Goal: Task Accomplishment & Management: Complete application form

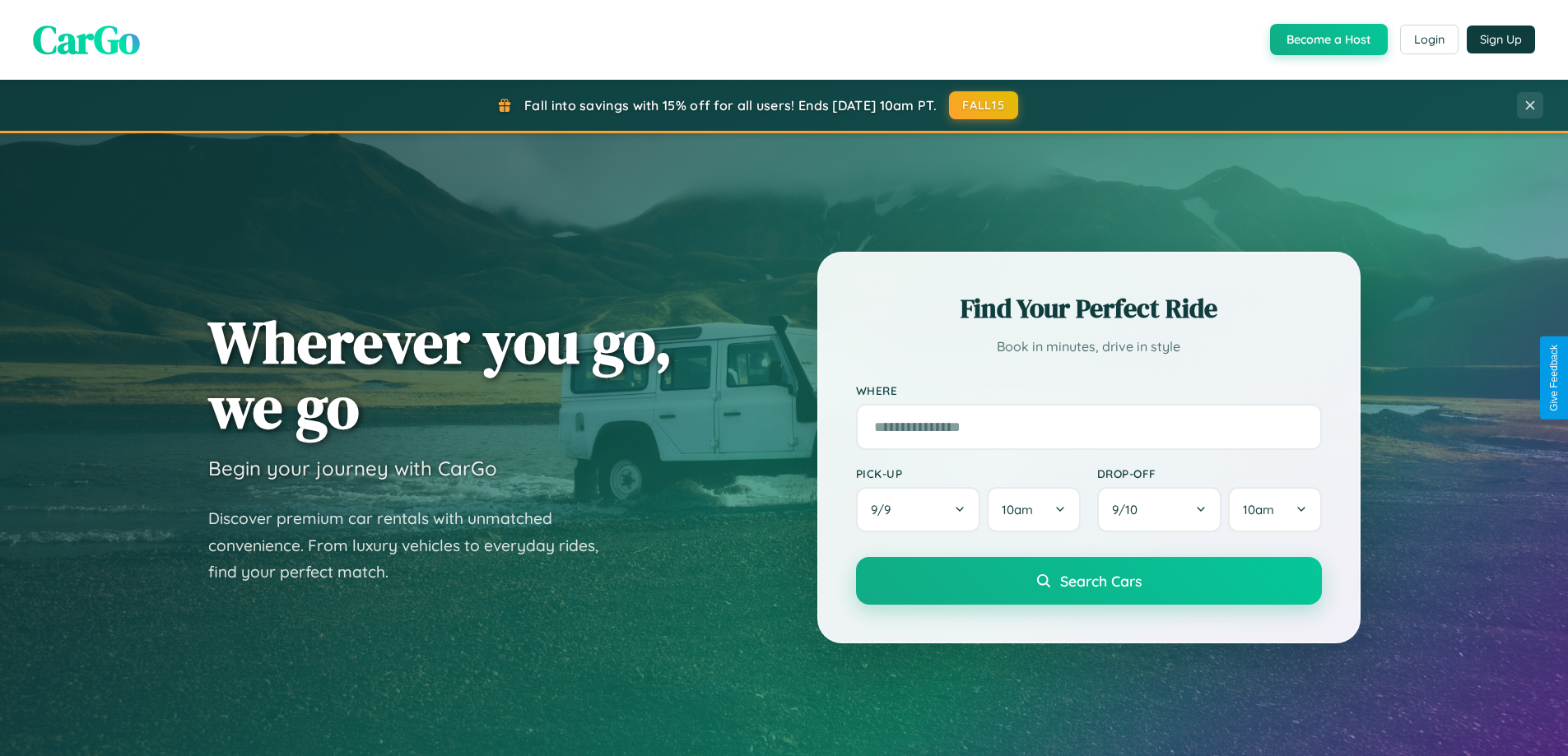
scroll to position [709, 0]
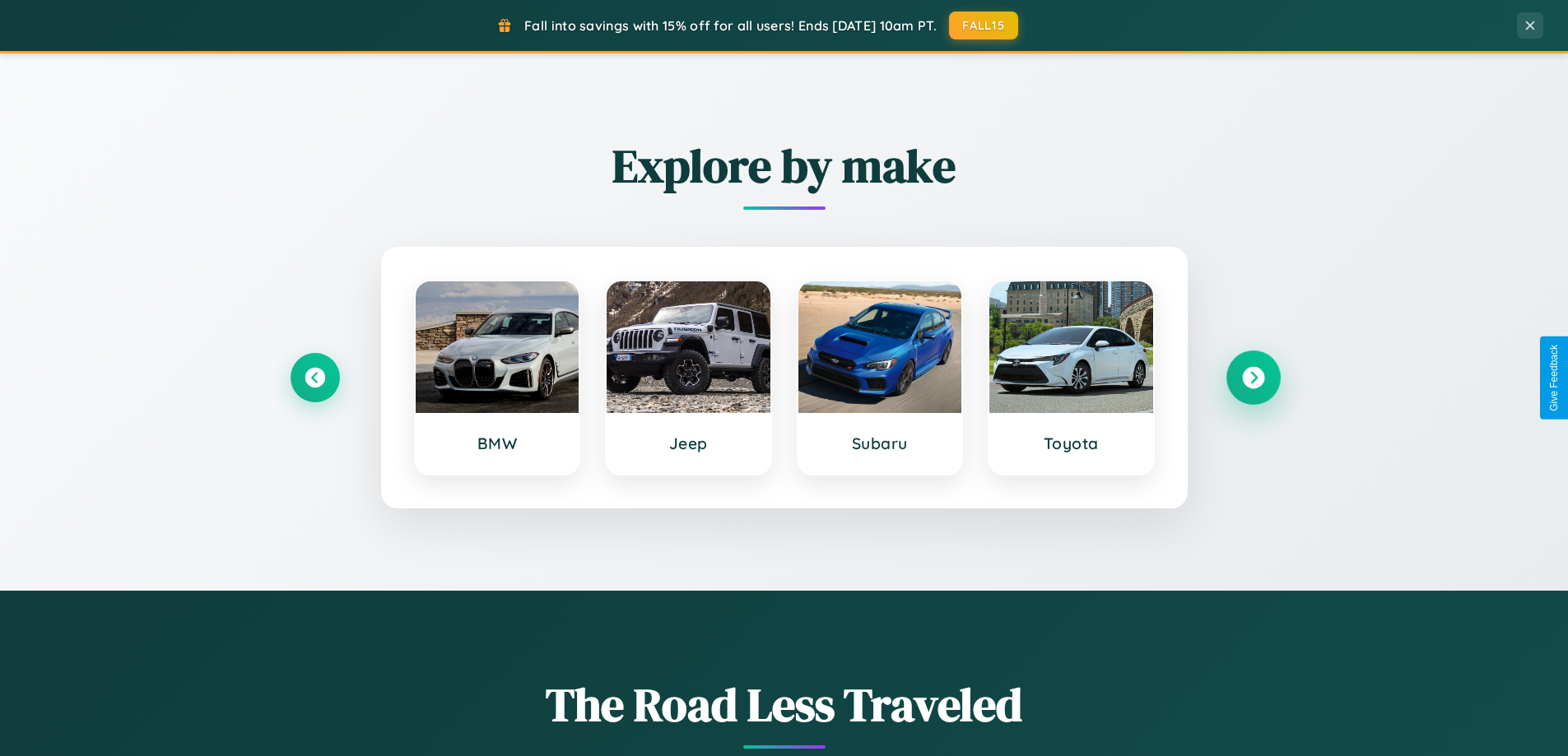
click at [1253, 378] on icon at bounding box center [1253, 378] width 23 height 23
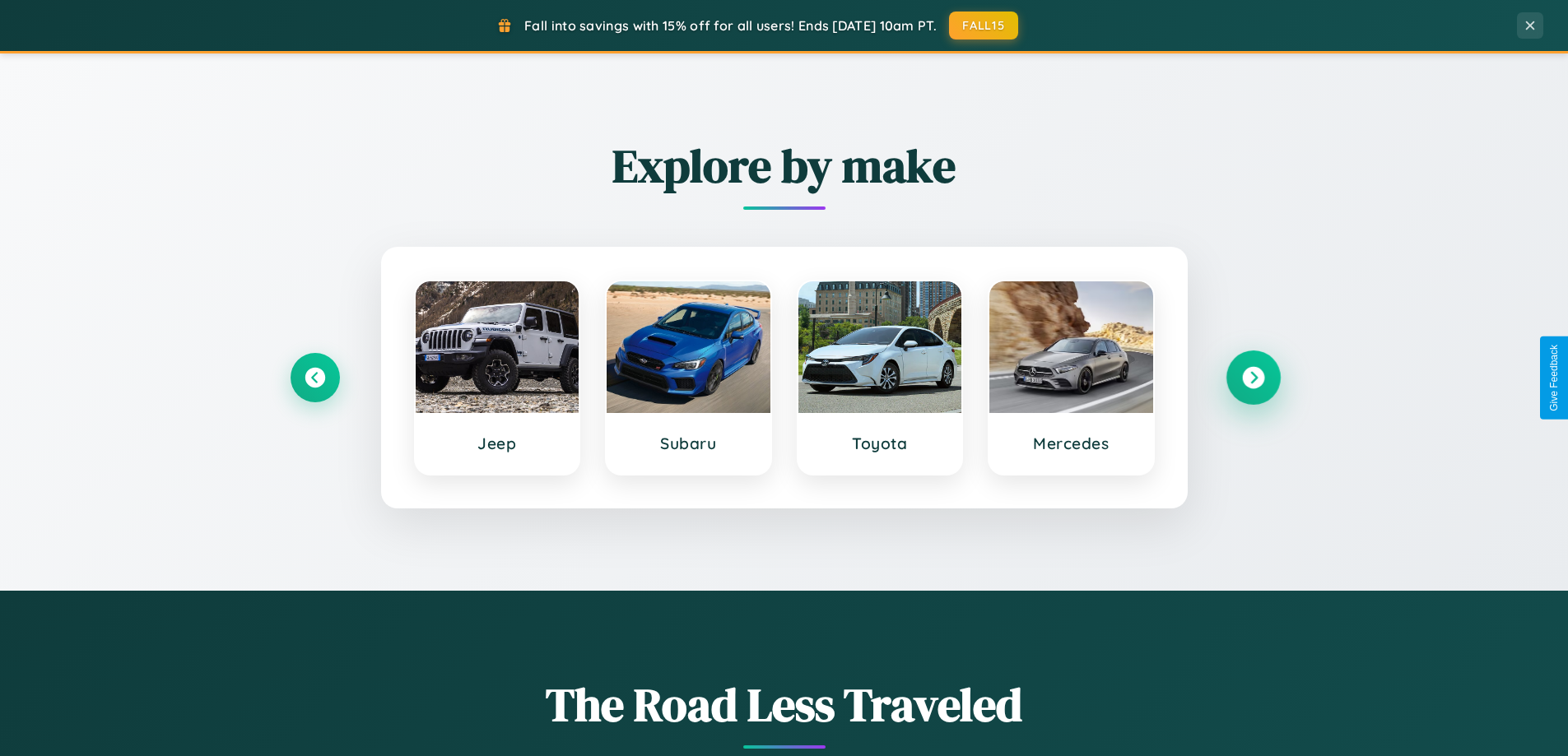
click at [1253, 378] on icon at bounding box center [1253, 378] width 23 height 23
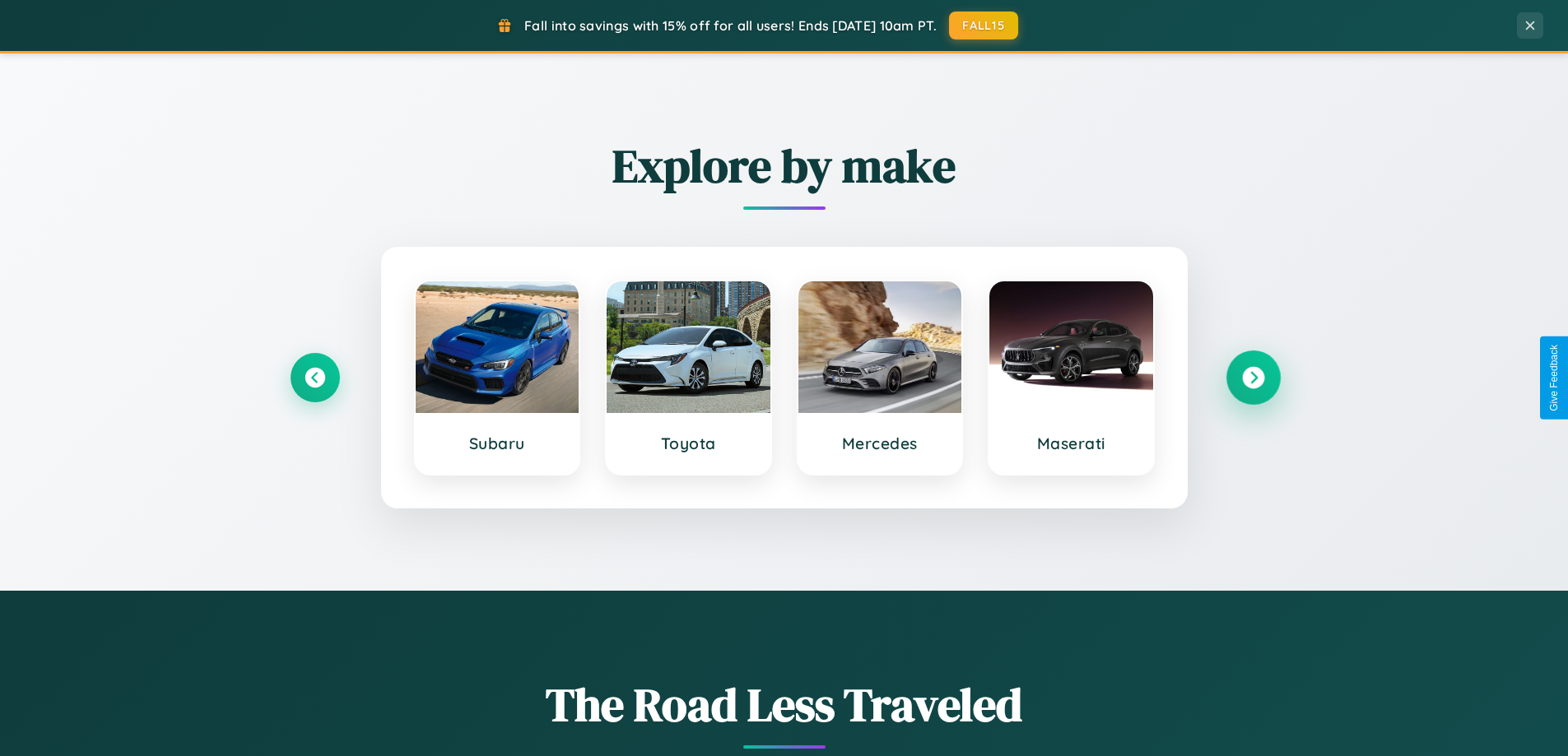
click at [1253, 378] on icon at bounding box center [1253, 378] width 23 height 23
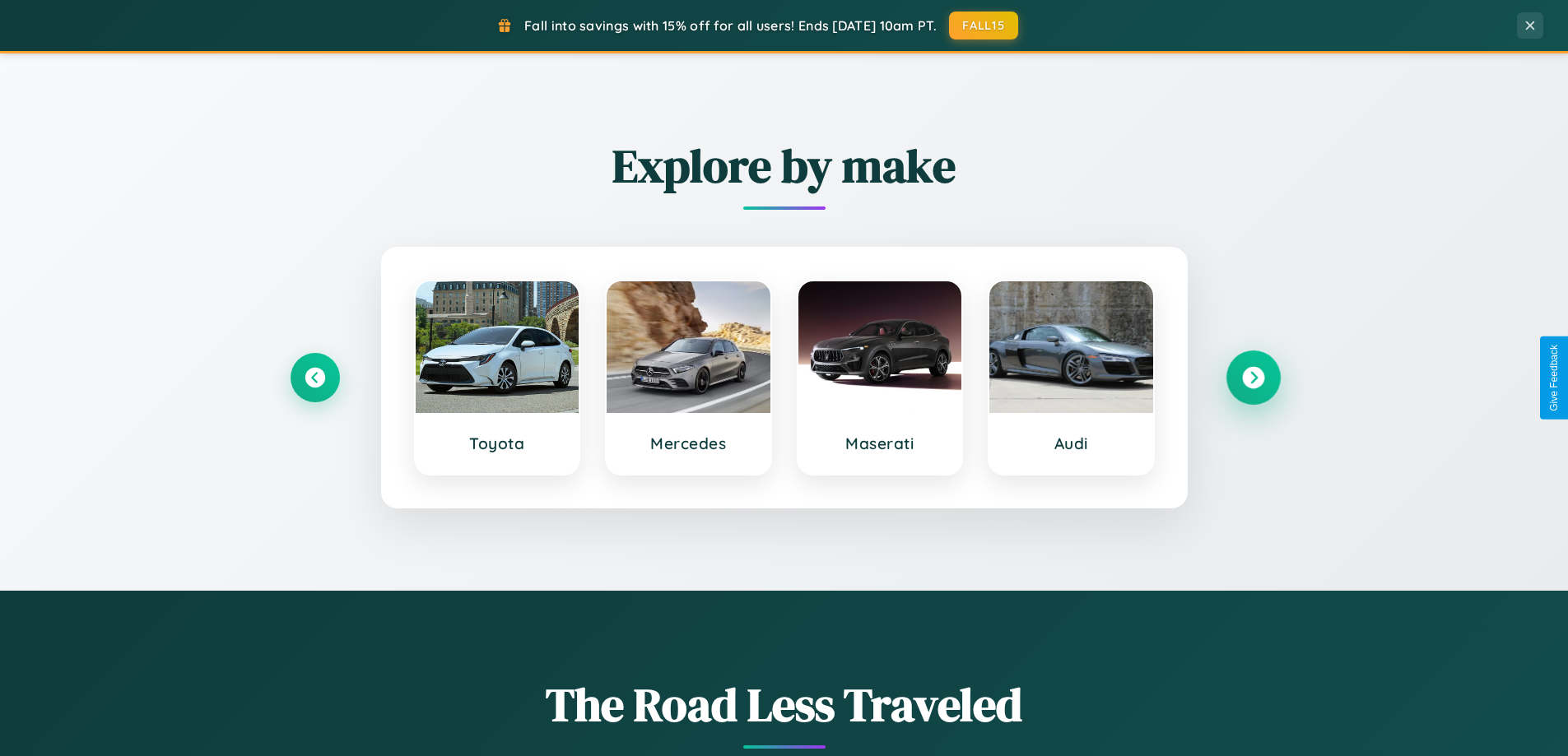
click at [1253, 378] on icon at bounding box center [1253, 378] width 23 height 23
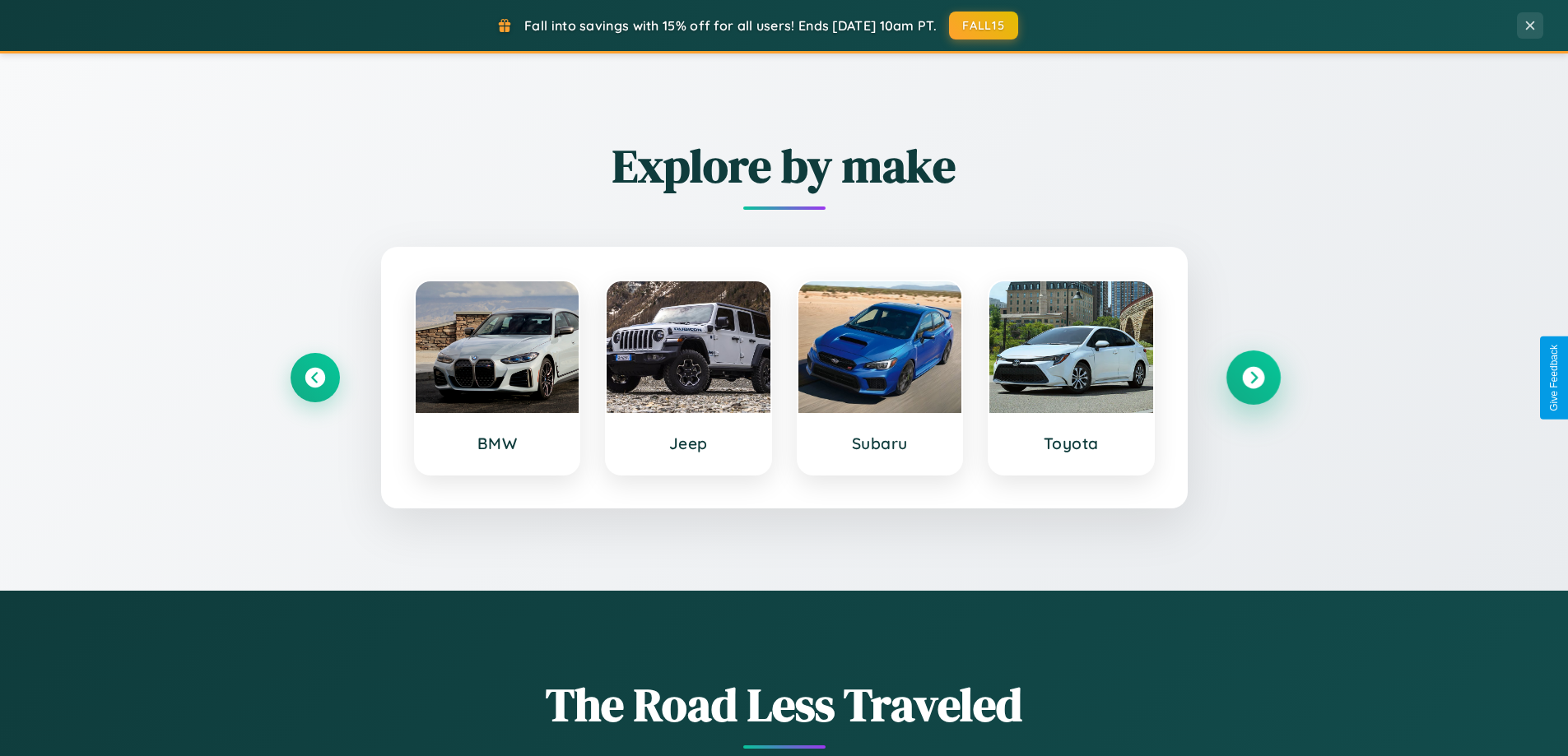
scroll to position [1132, 0]
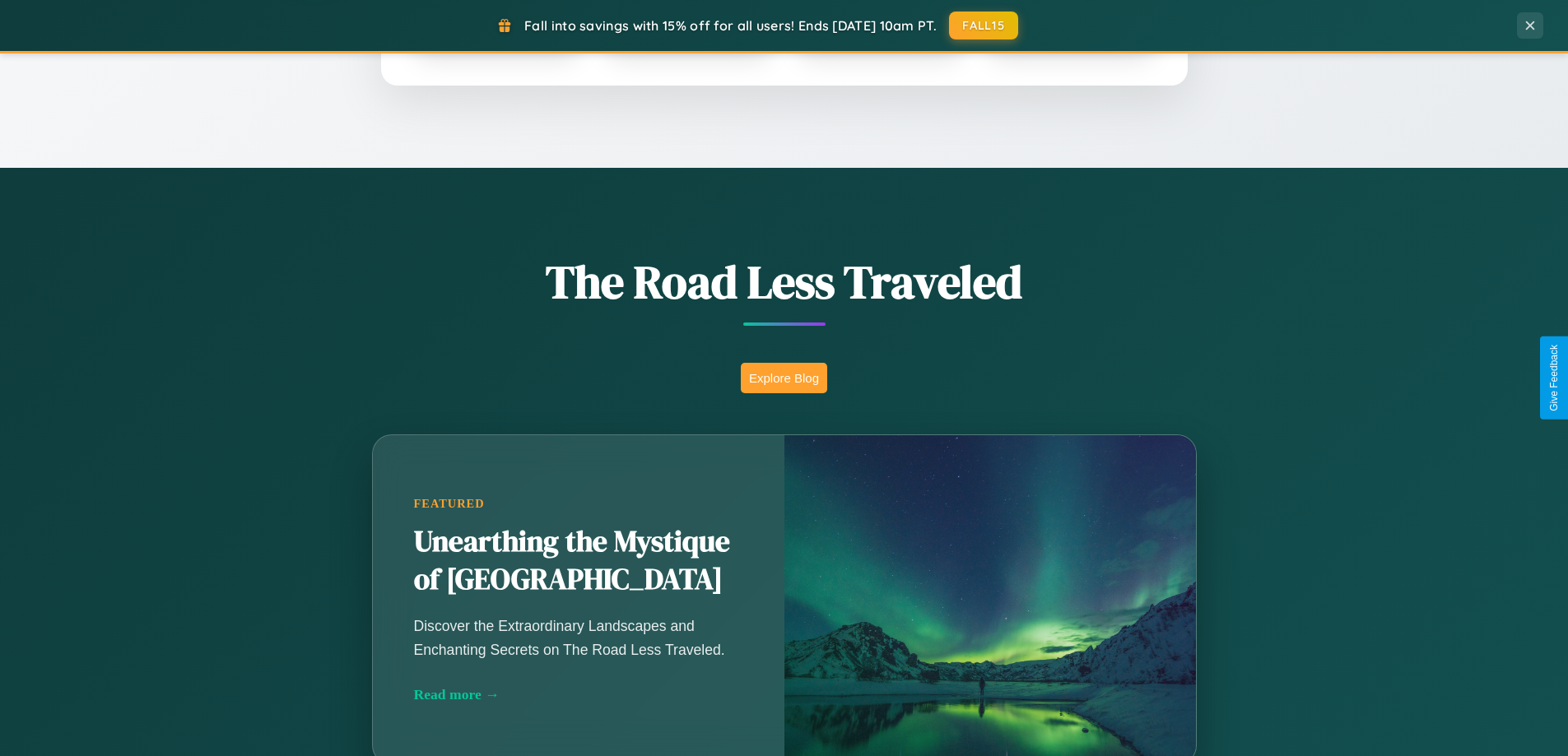
click at [784, 378] on button "Explore Blog" at bounding box center [784, 378] width 87 height 31
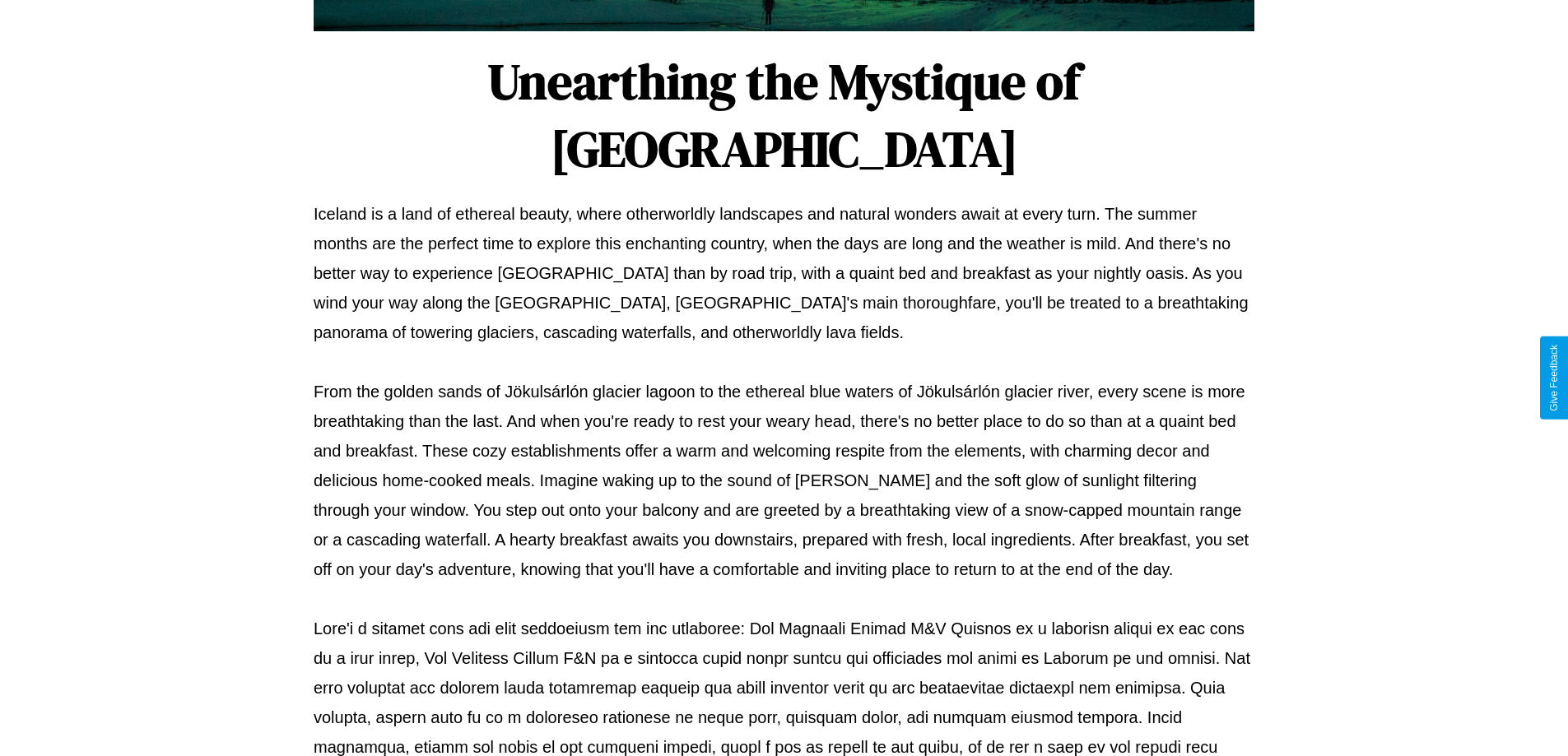
scroll to position [532, 0]
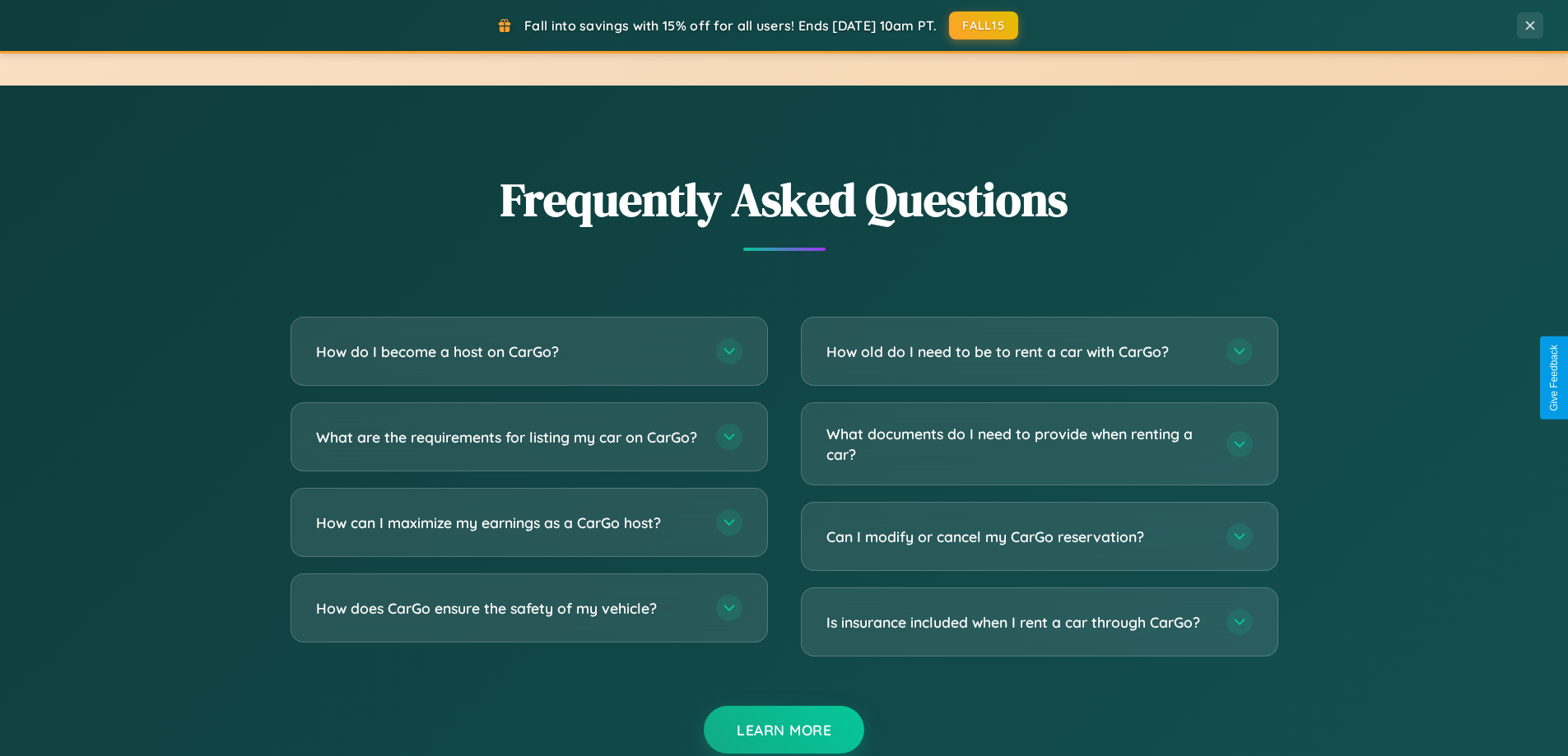
scroll to position [3165, 0]
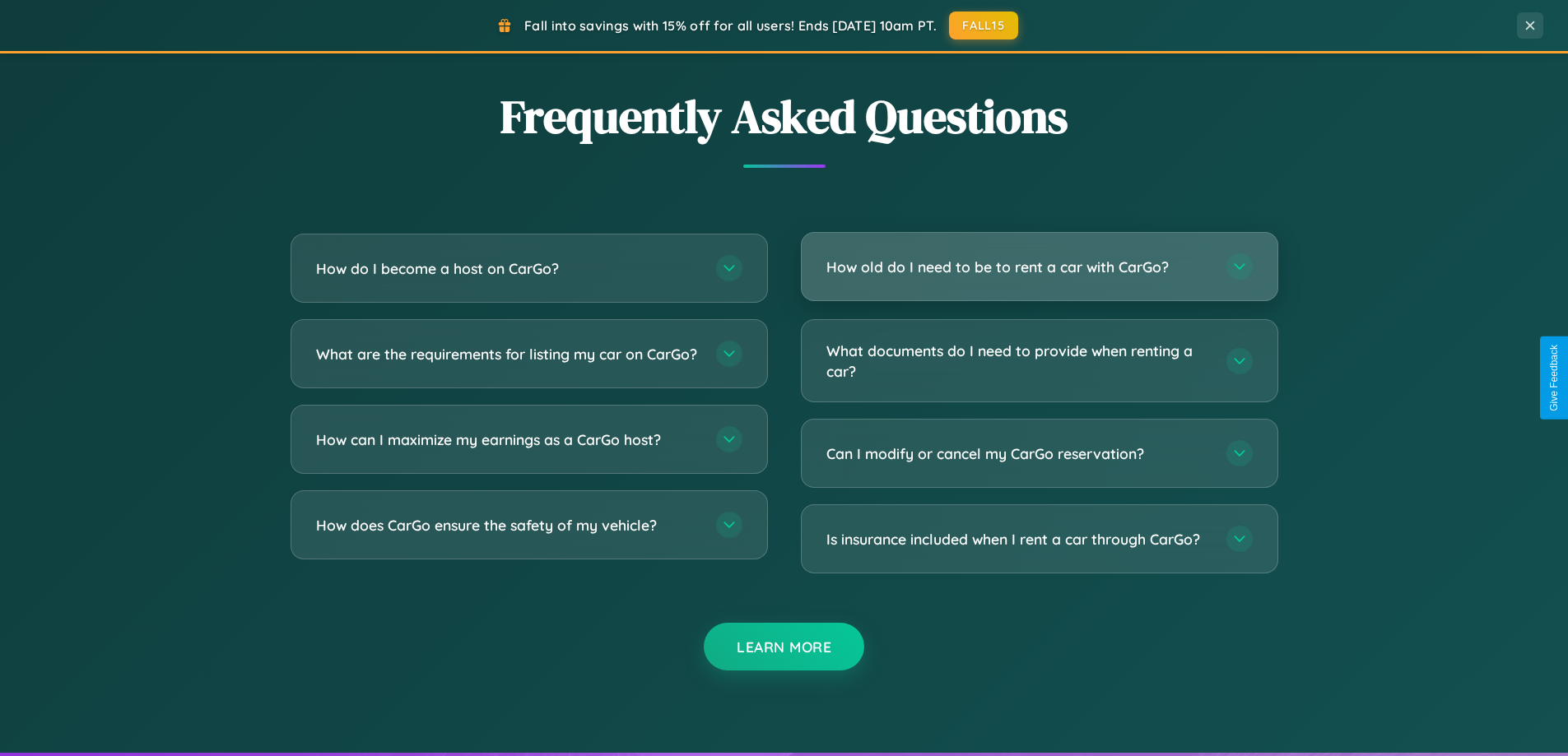
click at [1038, 266] on h3 "How old do I need to be to rent a car with CarGo?" at bounding box center [1018, 266] width 383 height 21
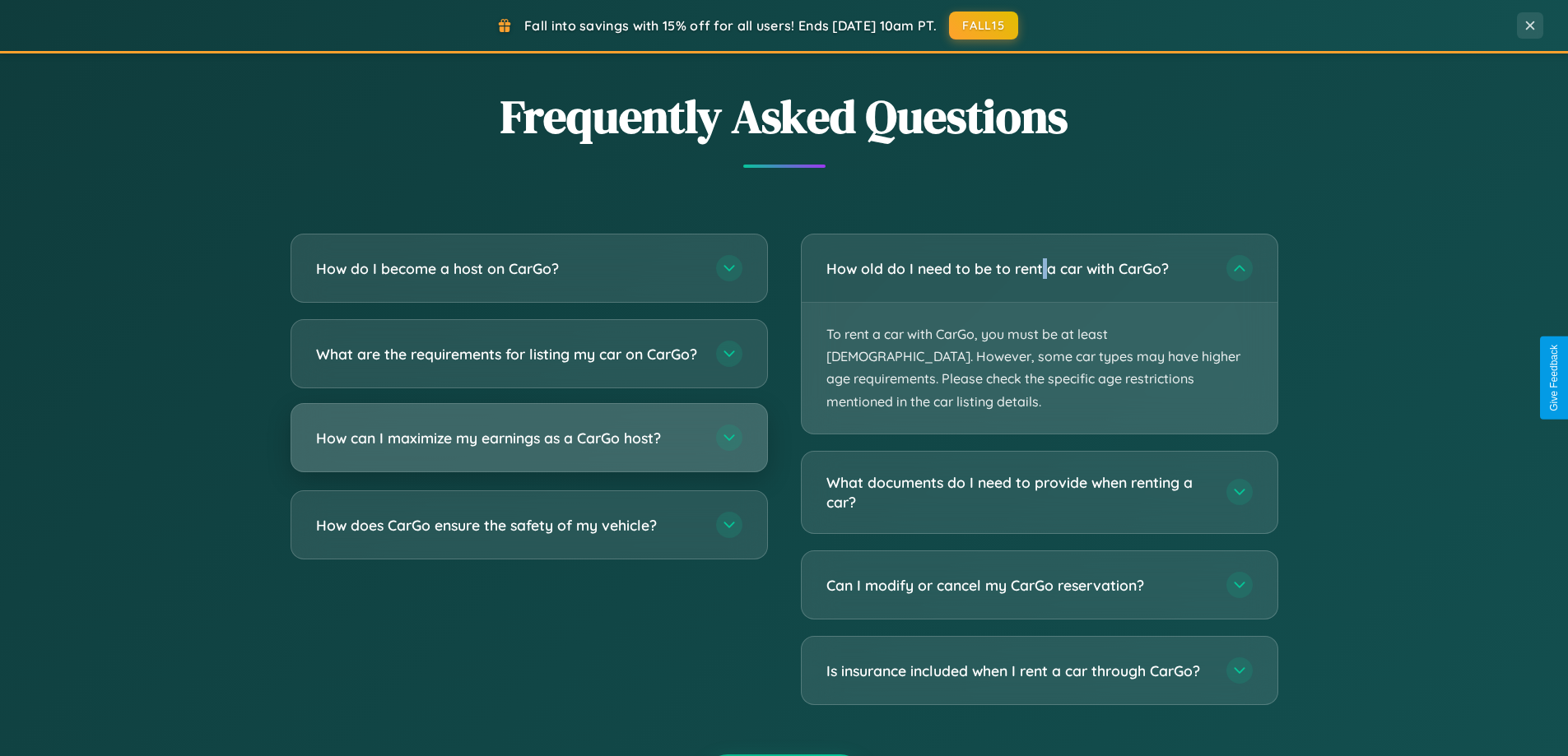
click at [529, 448] on h3 "How can I maximize my earnings as a CarGo host?" at bounding box center [508, 438] width 383 height 21
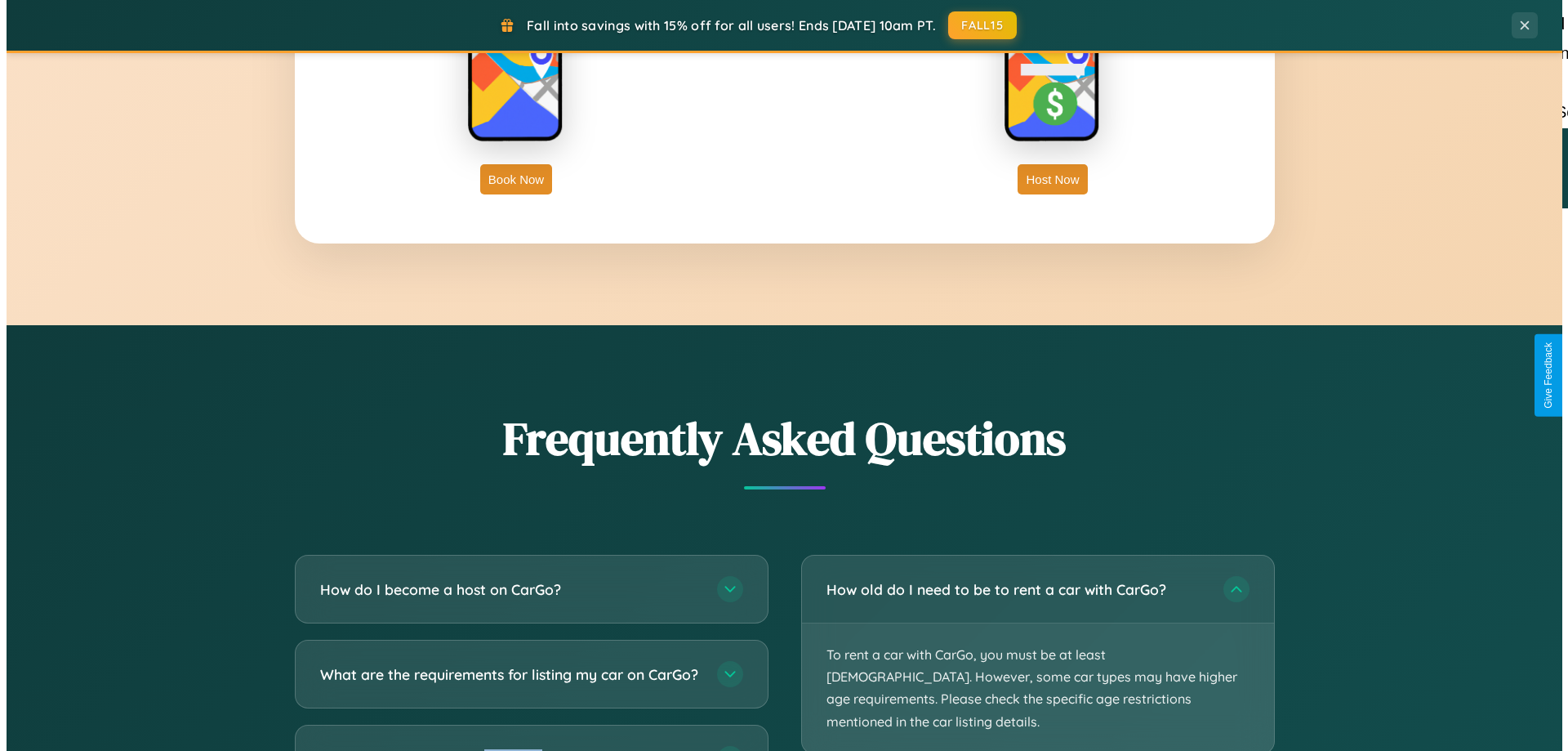
scroll to position [0, 0]
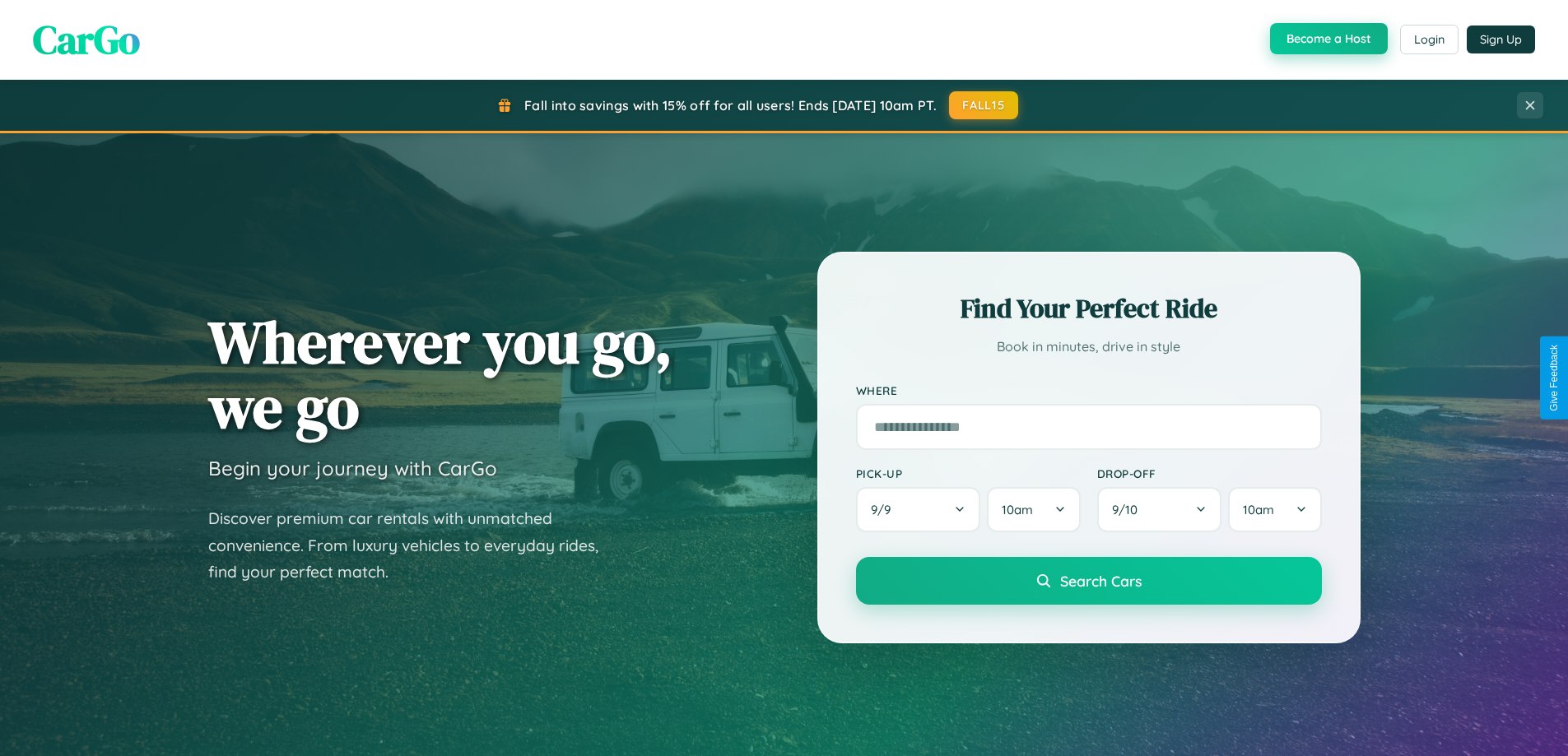
click at [1327, 40] on button "Become a Host" at bounding box center [1329, 38] width 117 height 32
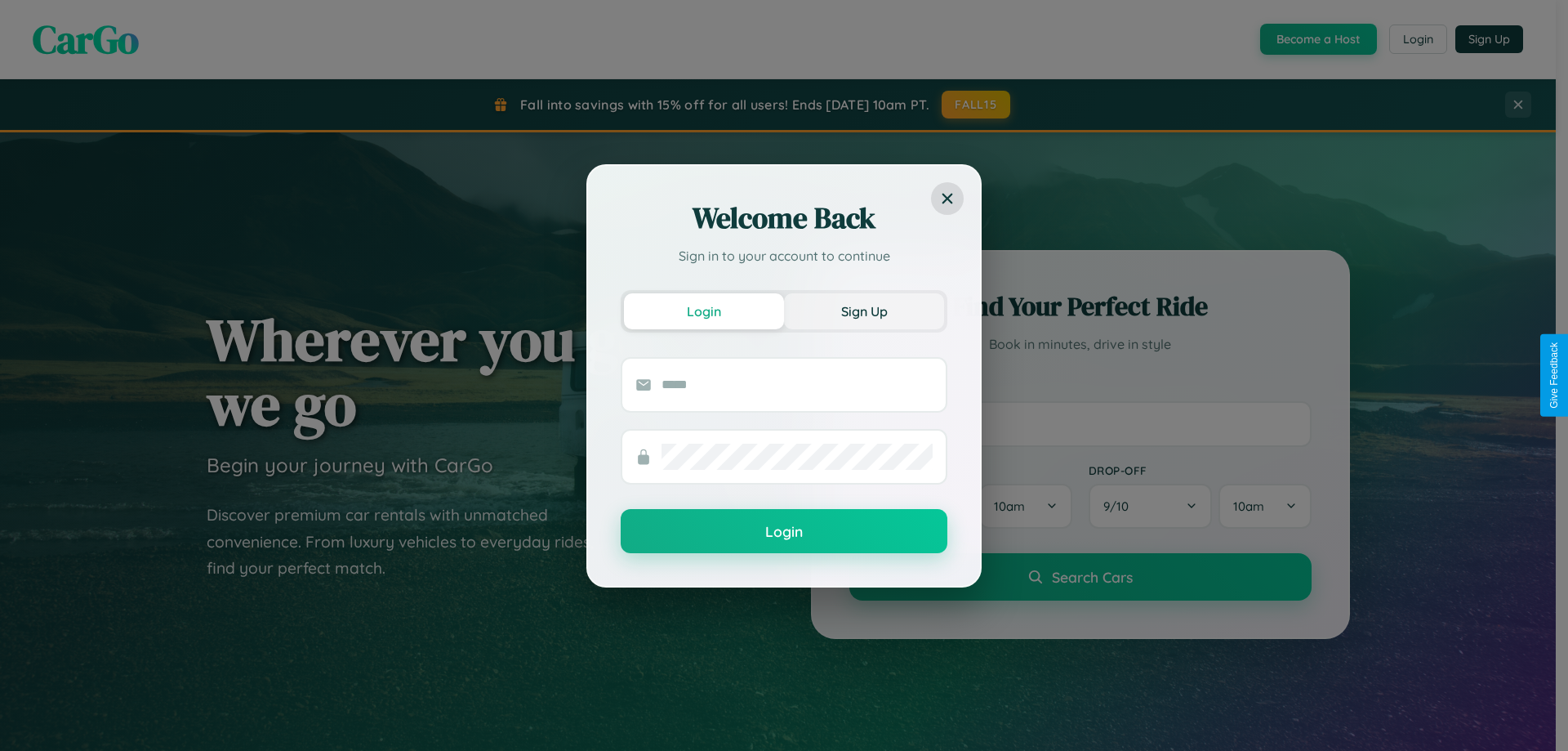
click at [864, 310] on button "Sign Up" at bounding box center [864, 311] width 160 height 36
